Goal: Check status: Check status

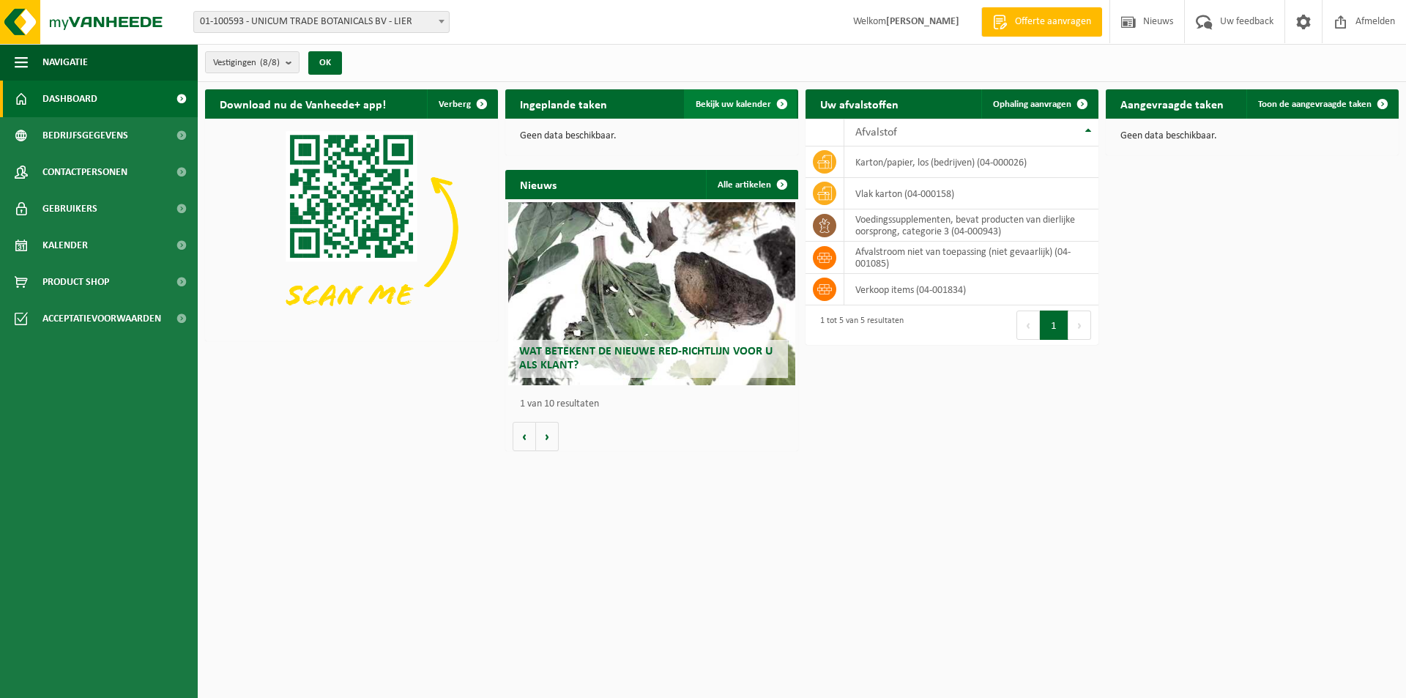
click at [760, 100] on span "Bekijk uw kalender" at bounding box center [733, 105] width 75 height 10
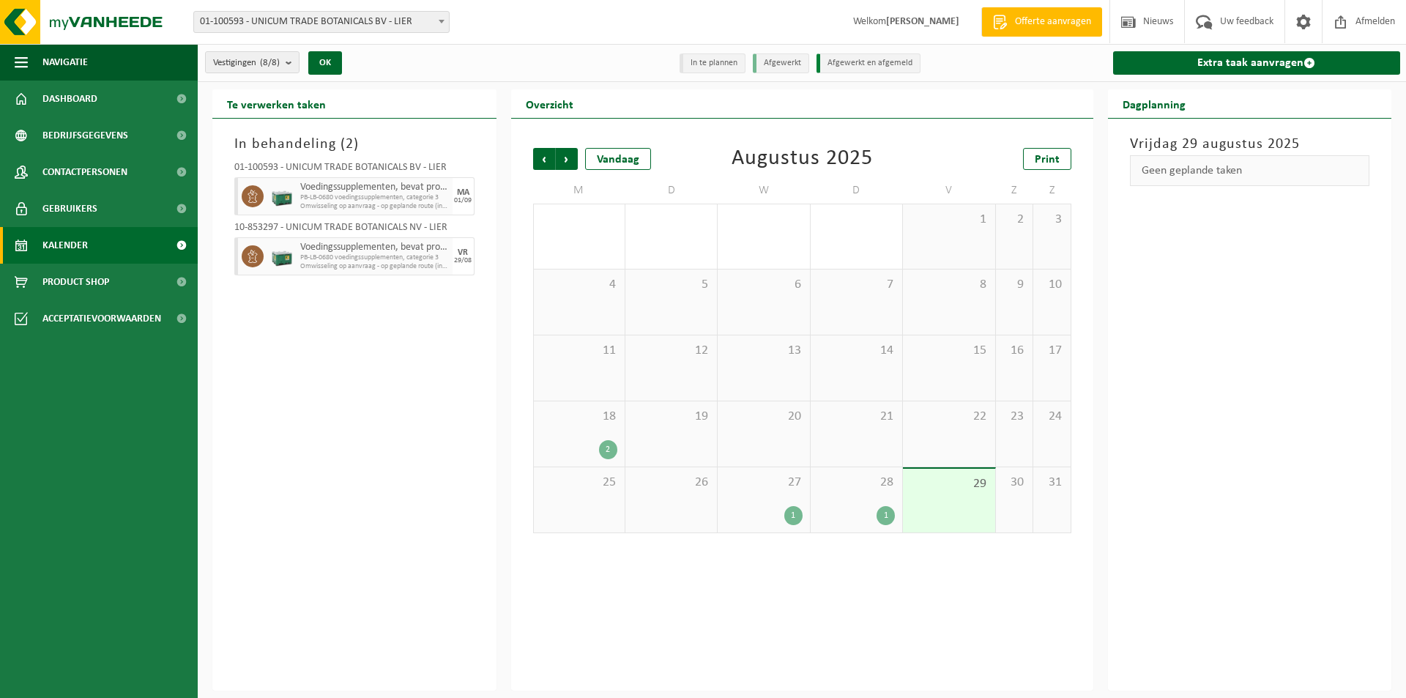
click at [879, 499] on div "28 1" at bounding box center [857, 499] width 92 height 65
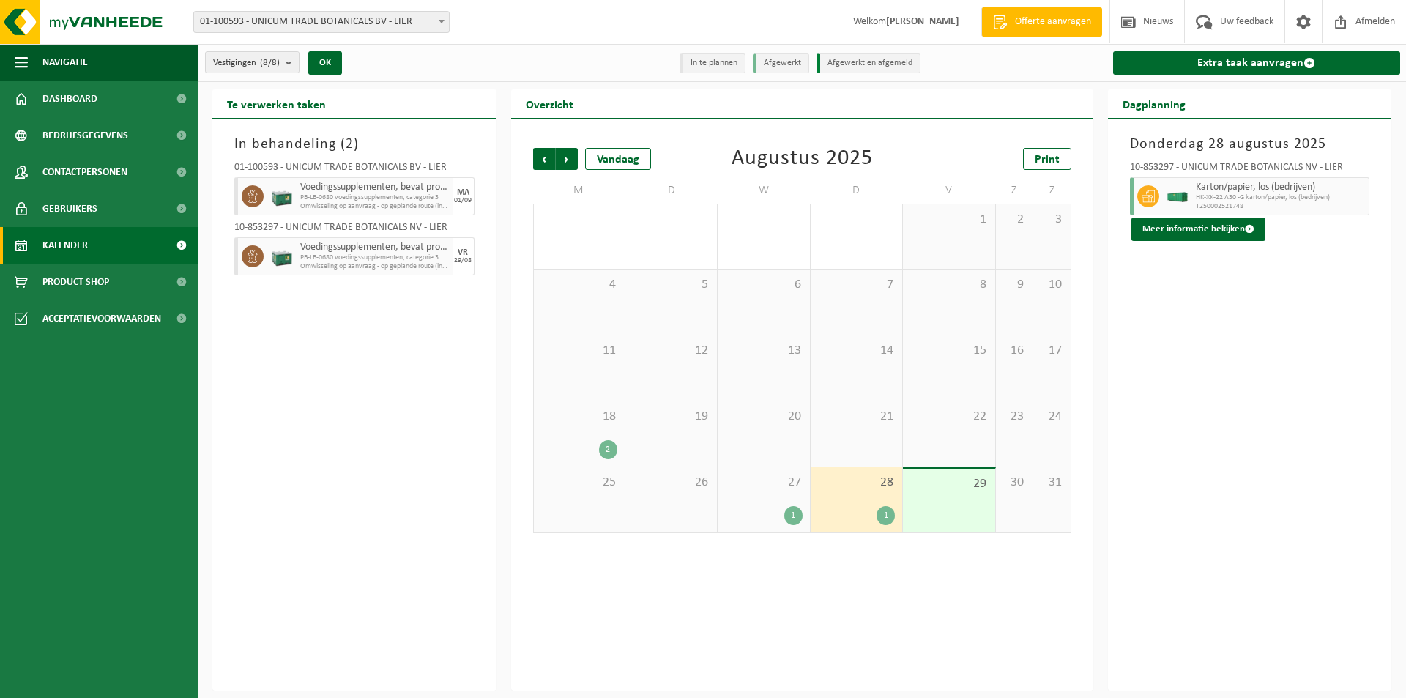
click at [778, 506] on div "1" at bounding box center [763, 515] width 77 height 19
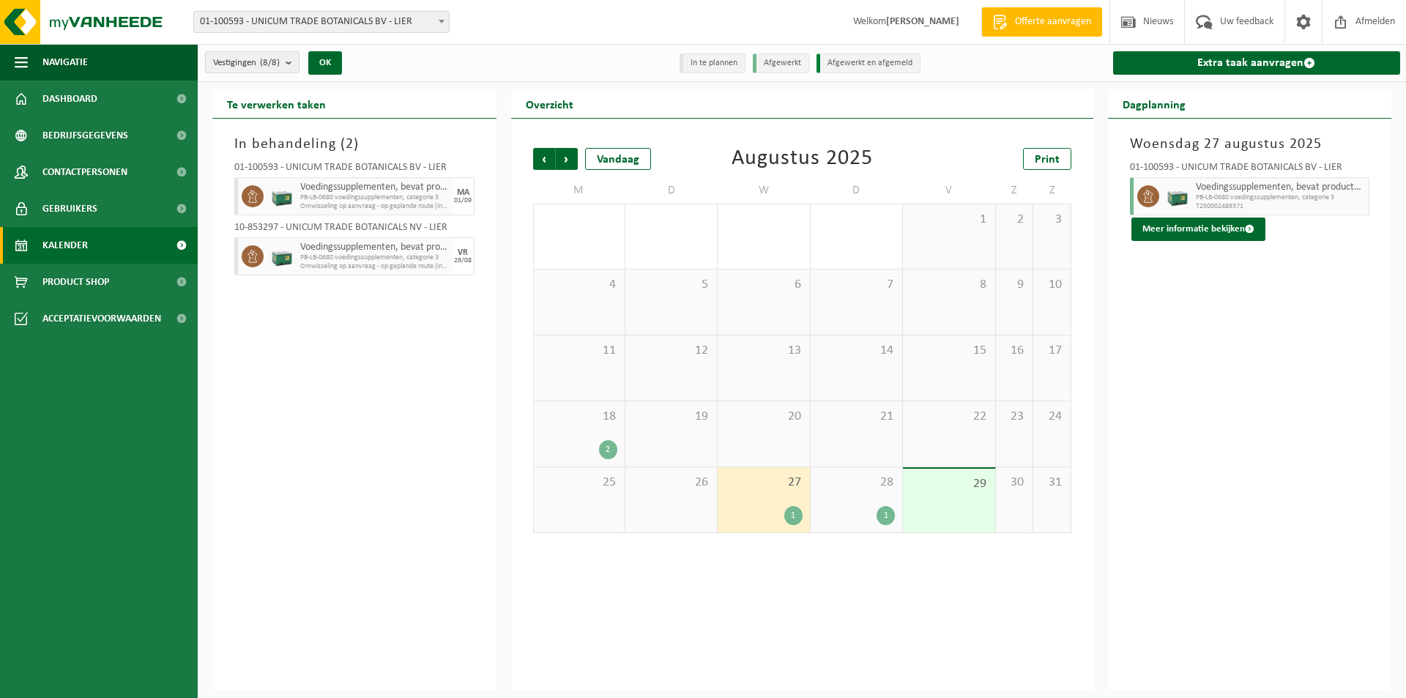
click at [841, 500] on div "28 1" at bounding box center [857, 499] width 92 height 65
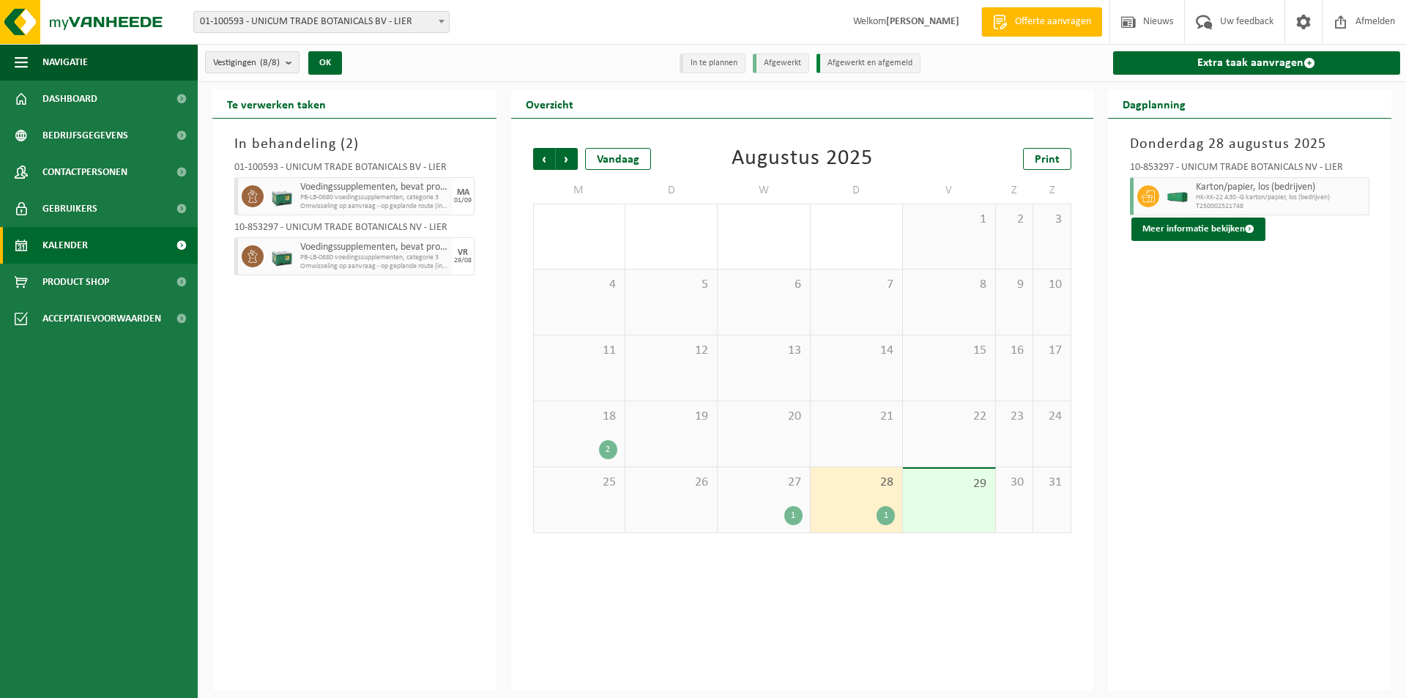
click at [362, 207] on span "Omwisseling op aanvraag - op geplande route (incl. verwerking)" at bounding box center [374, 206] width 149 height 9
